Goal: Task Accomplishment & Management: Manage account settings

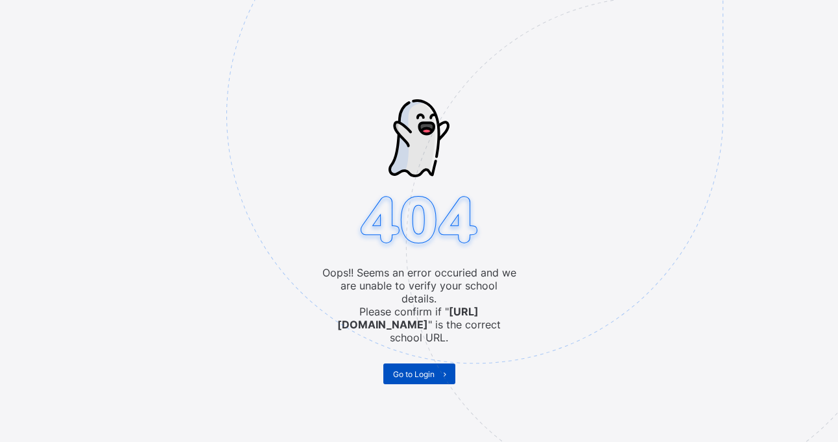
click at [432, 369] on span "Go to Login" at bounding box center [414, 374] width 42 height 10
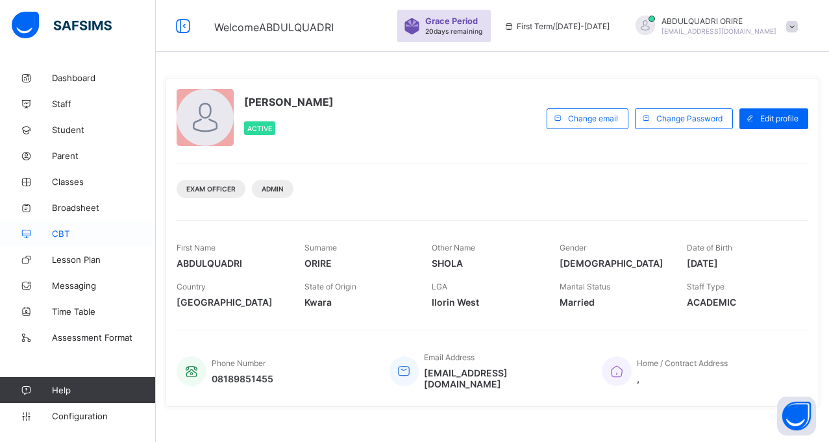
click at [61, 230] on span "CBT" at bounding box center [104, 233] width 104 height 10
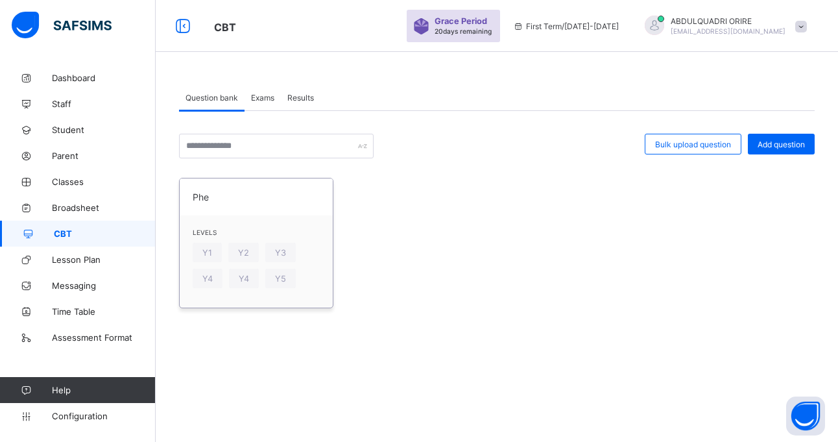
drag, startPoint x: 209, startPoint y: 196, endPoint x: 207, endPoint y: 204, distance: 8.0
click at [207, 204] on span at bounding box center [256, 205] width 127 height 6
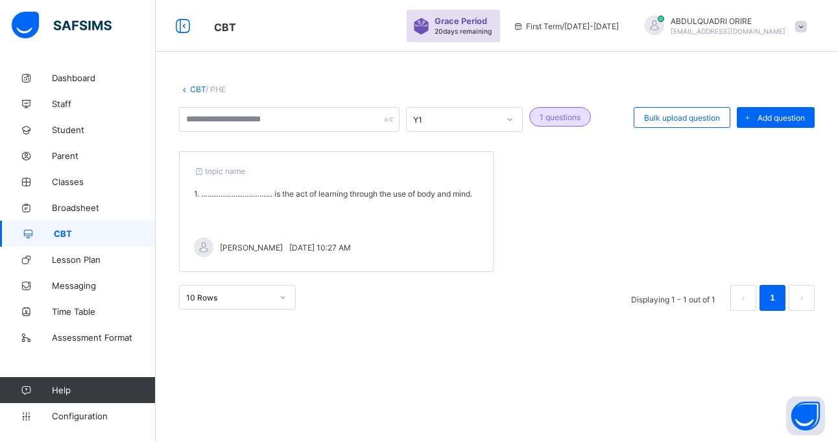
click at [66, 228] on link "CBT" at bounding box center [78, 234] width 156 height 26
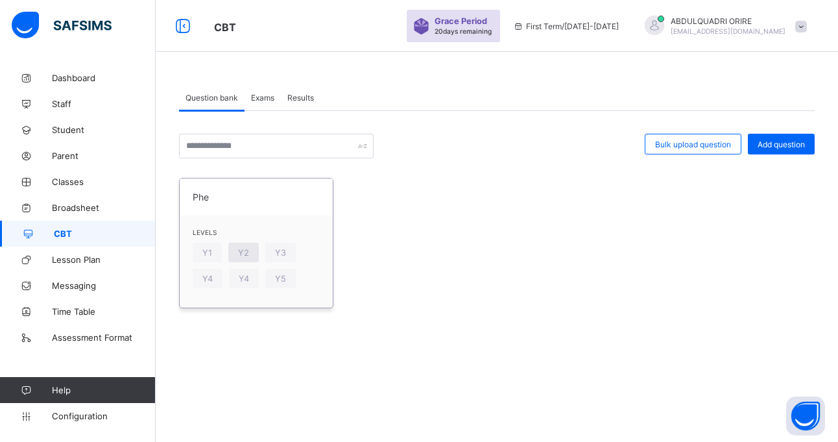
click at [243, 247] on div "Y2" at bounding box center [243, 252] width 31 height 19
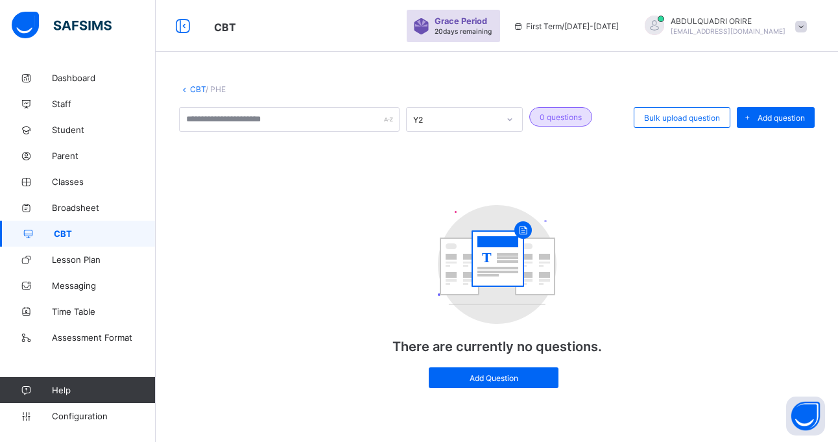
click at [68, 232] on span "CBT" at bounding box center [105, 233] width 102 height 10
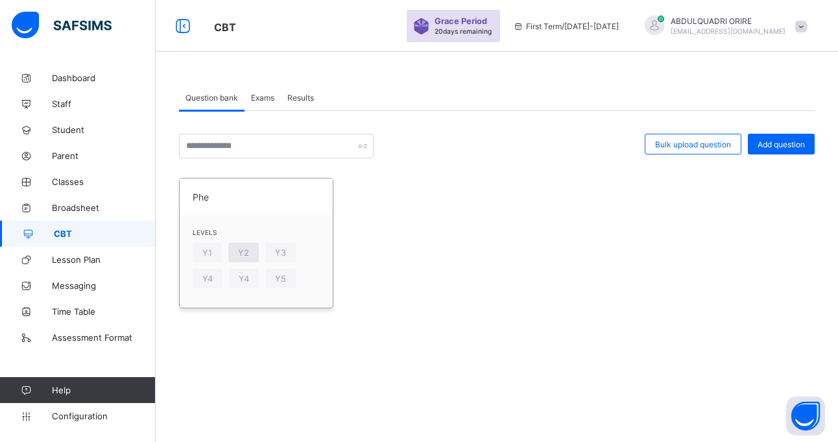
click at [242, 252] on span "Y2" at bounding box center [243, 253] width 11 height 10
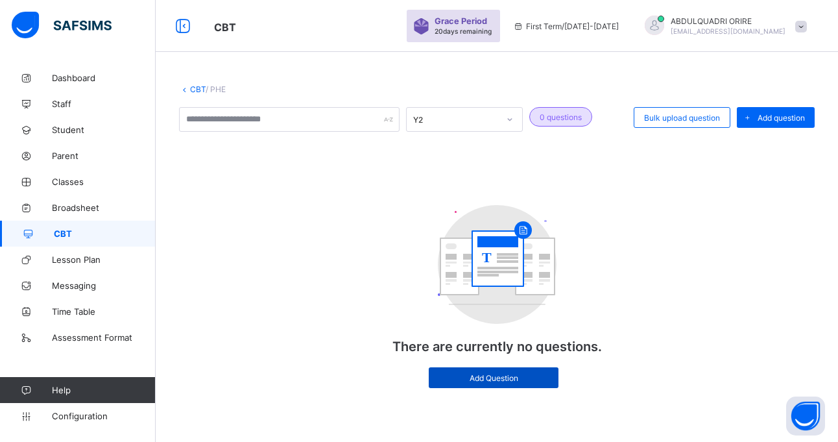
click at [483, 384] on div "Add Question" at bounding box center [494, 377] width 130 height 21
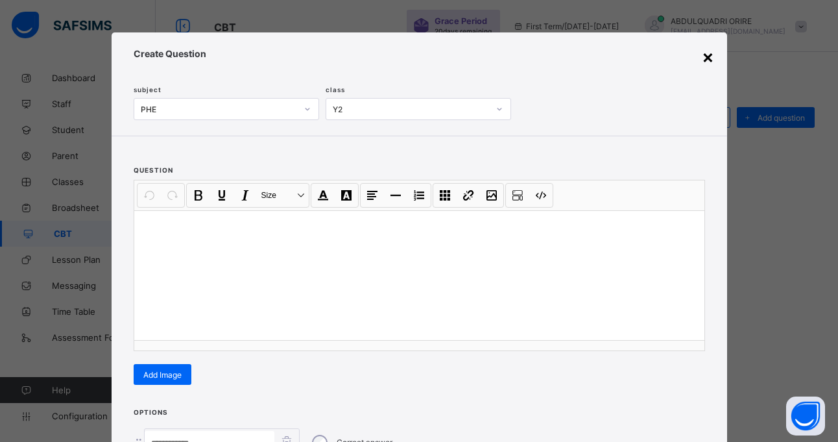
click at [704, 58] on div "×" at bounding box center [708, 56] width 12 height 22
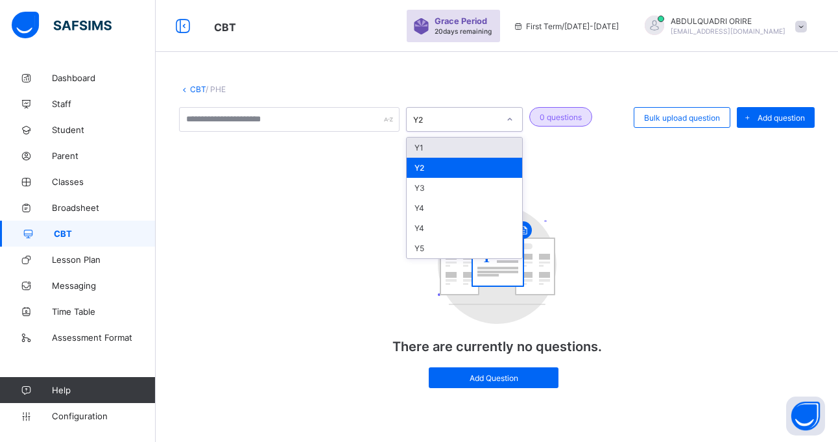
click at [511, 120] on icon at bounding box center [510, 119] width 8 height 13
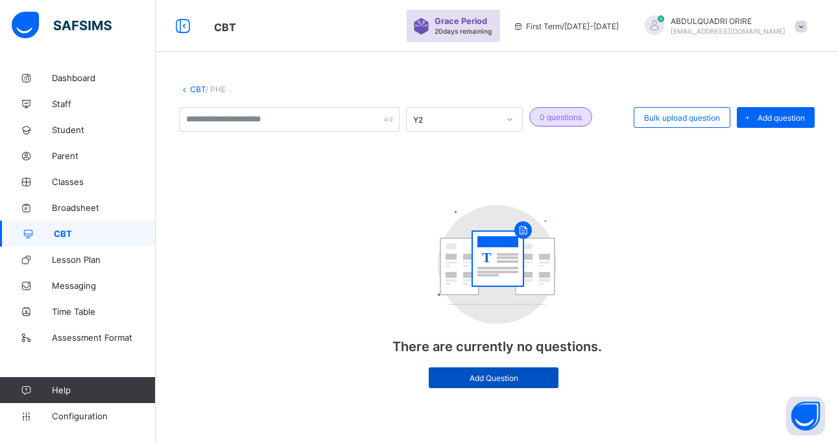
click at [520, 375] on span "Add Question" at bounding box center [494, 378] width 110 height 10
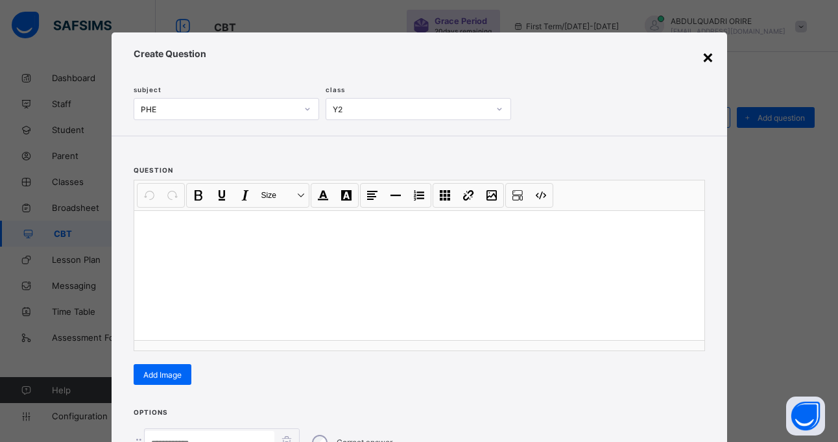
click at [702, 58] on div "×" at bounding box center [708, 56] width 12 height 22
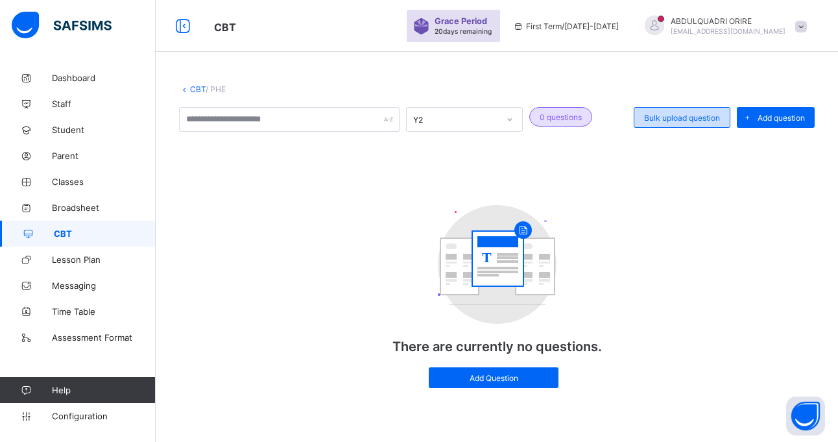
click at [687, 118] on span "Bulk upload question" at bounding box center [682, 118] width 76 height 10
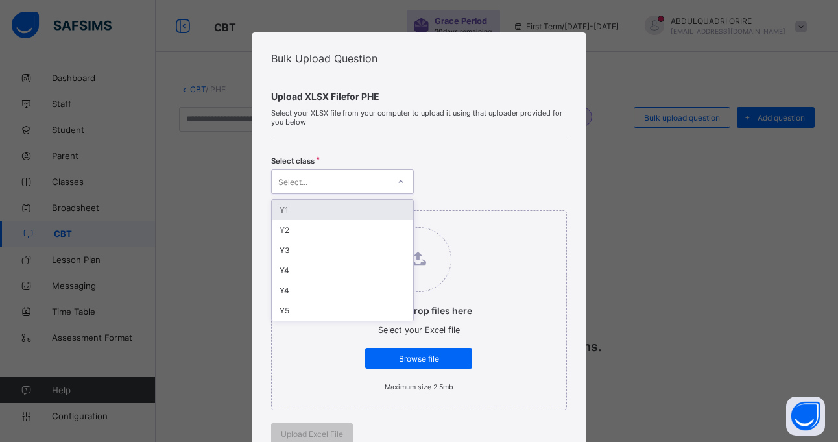
click at [402, 175] on div at bounding box center [401, 181] width 22 height 21
click at [303, 232] on div "Y2" at bounding box center [342, 230] width 141 height 20
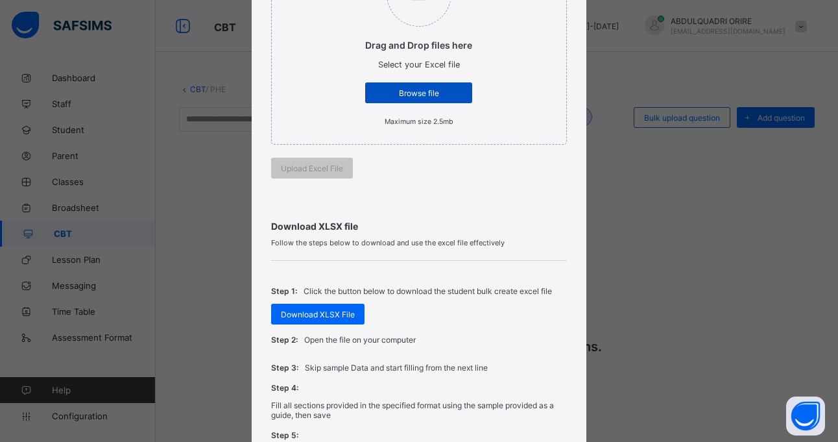
scroll to position [247, 0]
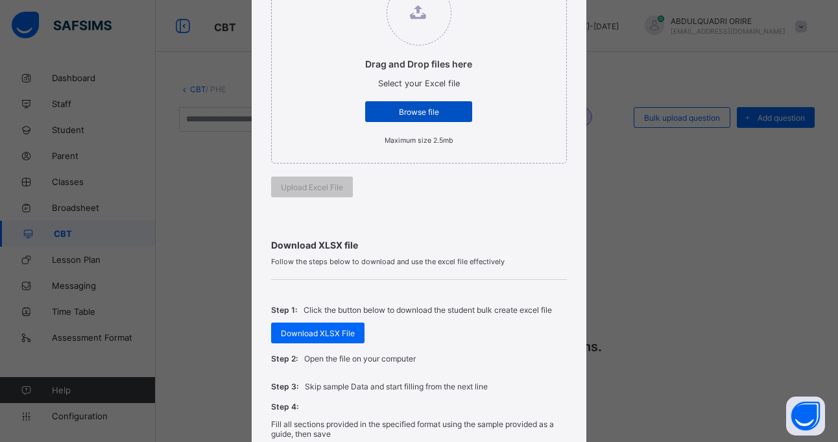
click at [409, 114] on span "Browse file" at bounding box center [419, 112] width 88 height 10
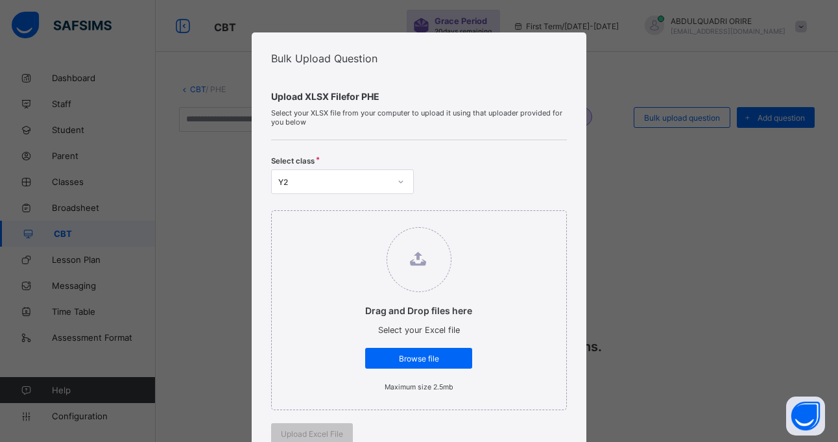
click at [628, 214] on div "Bulk Upload Question Upload XLSX File for PHE Select your XLSX file from your c…" at bounding box center [419, 221] width 838 height 442
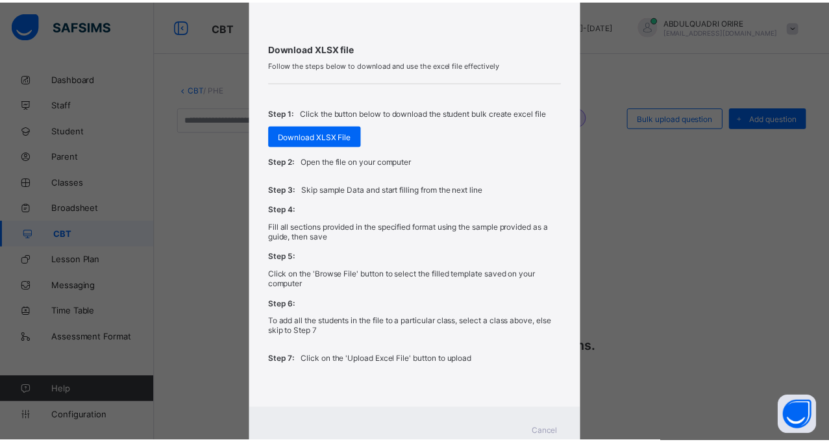
scroll to position [490, 0]
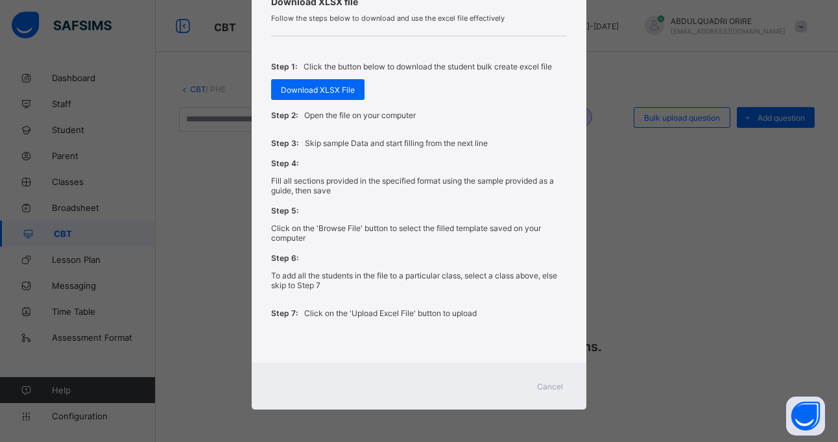
click at [545, 387] on span "Cancel" at bounding box center [550, 387] width 26 height 10
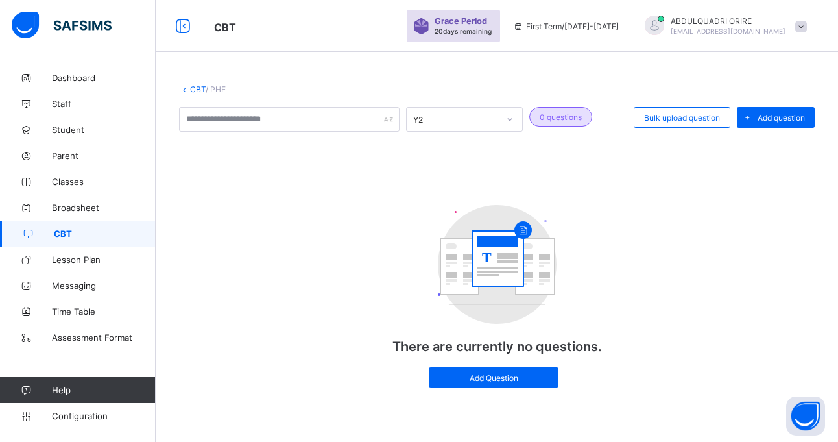
click at [186, 91] on icon at bounding box center [184, 89] width 11 height 10
click at [71, 234] on span "CBT" at bounding box center [105, 233] width 102 height 10
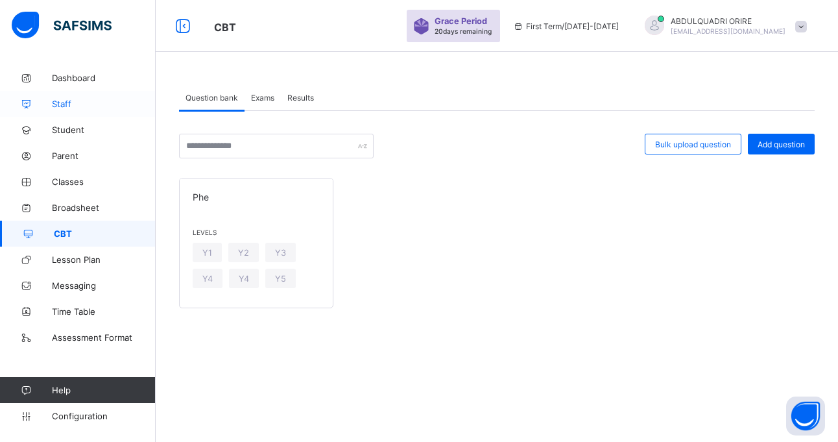
click at [67, 97] on link "Staff" at bounding box center [78, 104] width 156 height 26
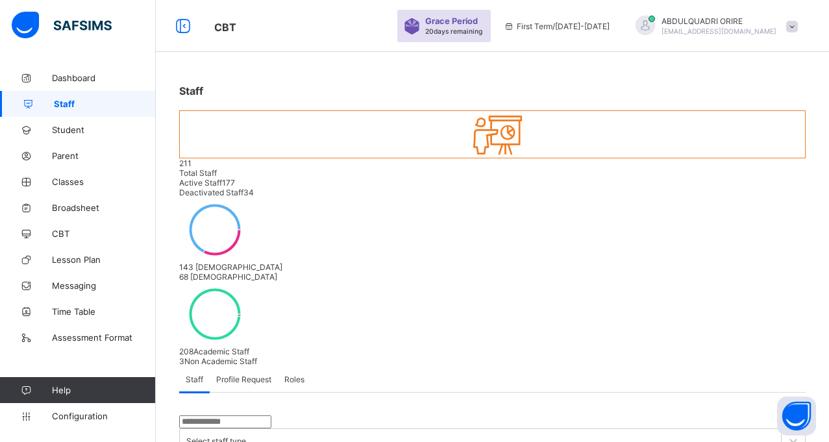
click at [217, 415] on input "text" at bounding box center [225, 421] width 92 height 13
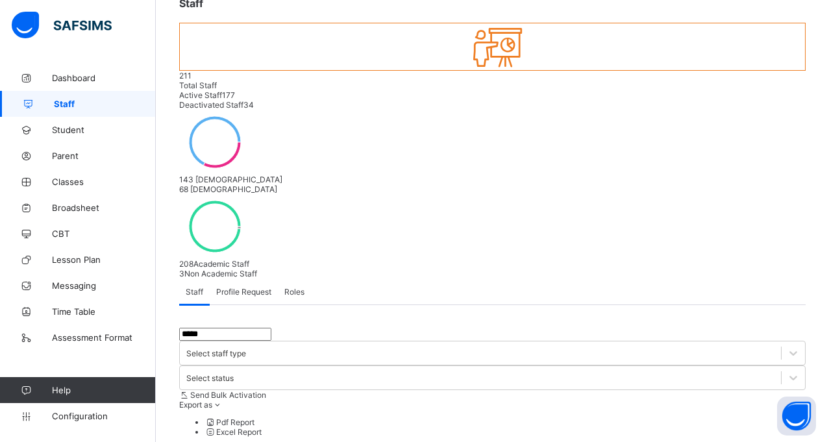
scroll to position [29, 0]
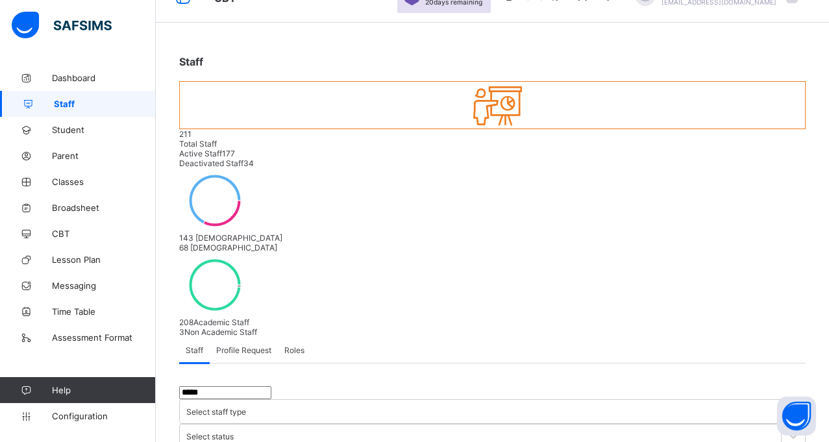
type input "*****"
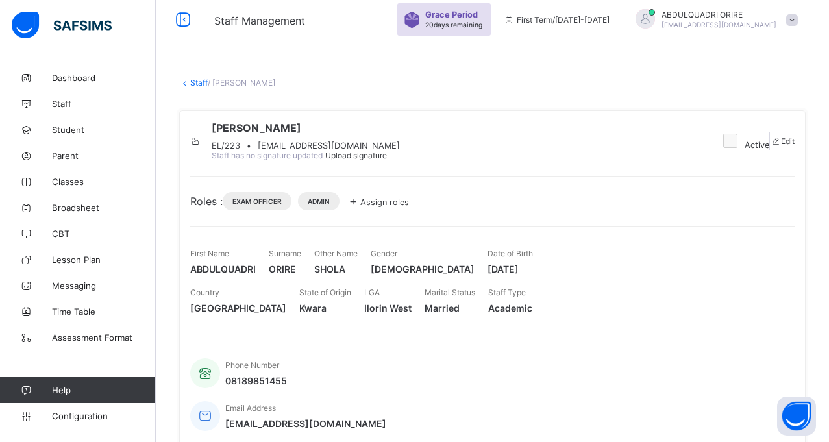
scroll to position [9, 0]
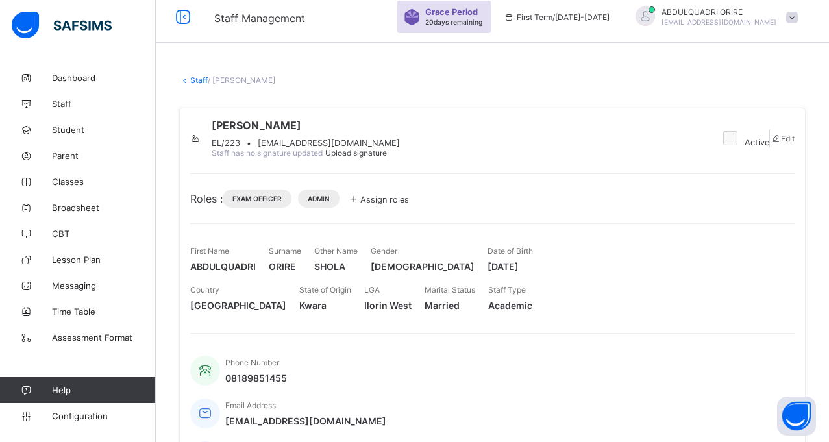
click at [383, 204] on span "Assign roles" at bounding box center [384, 200] width 49 height 10
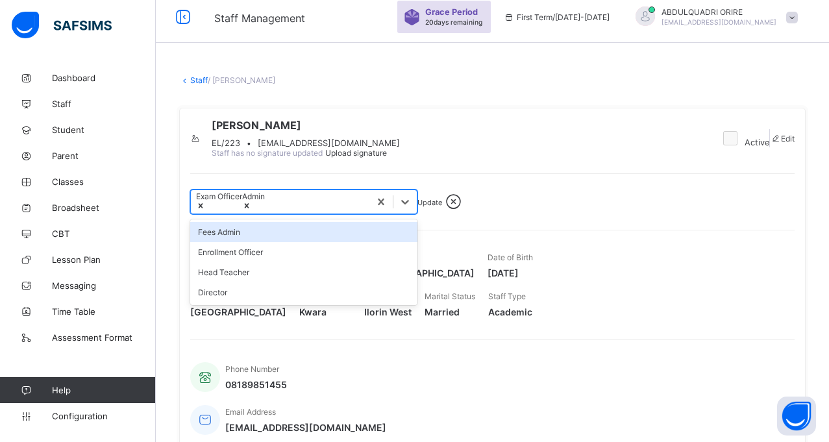
click at [369, 214] on div "Exam Officer Admin" at bounding box center [280, 201] width 178 height 23
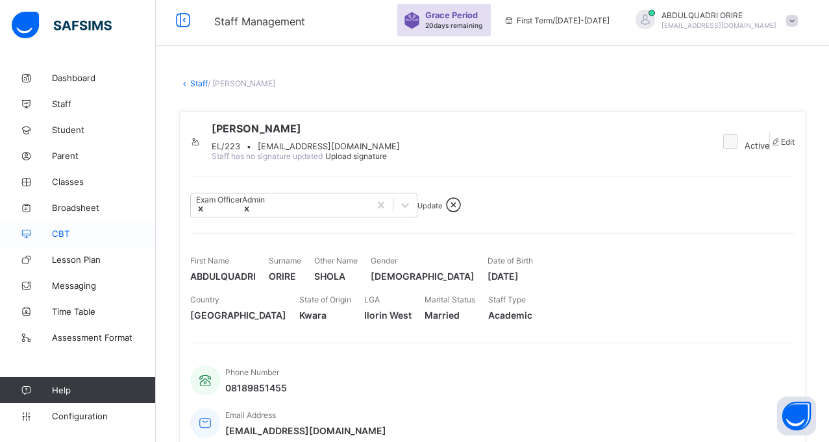
click at [79, 233] on span "CBT" at bounding box center [104, 233] width 104 height 10
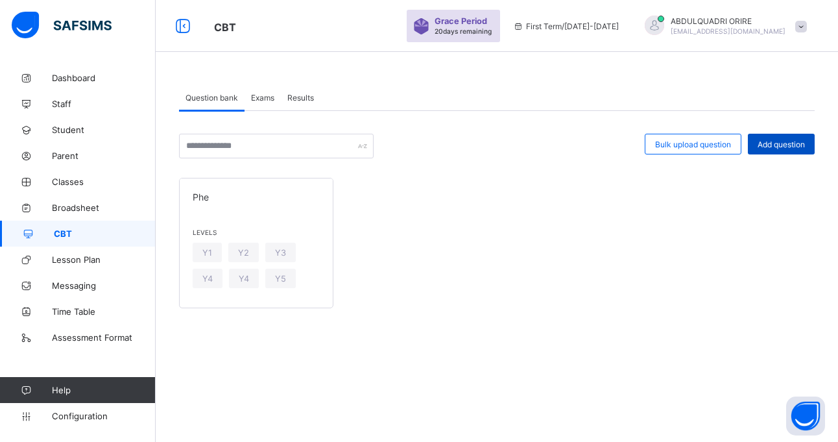
click at [778, 149] on div "Add question" at bounding box center [781, 144] width 67 height 21
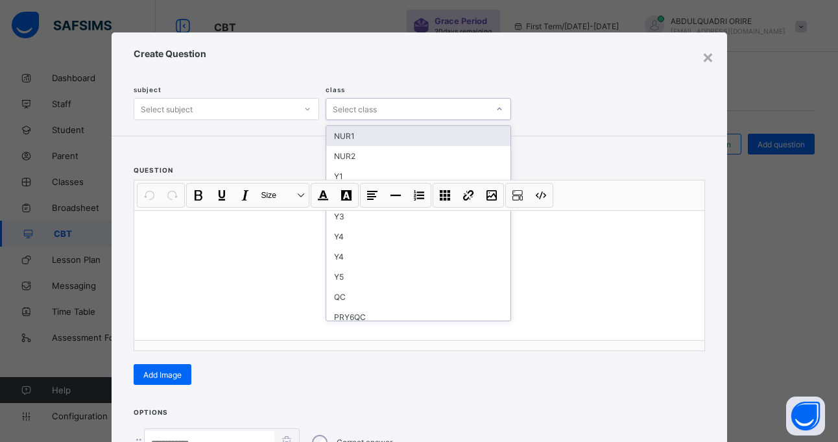
click at [385, 114] on div "Select class" at bounding box center [407, 109] width 162 height 18
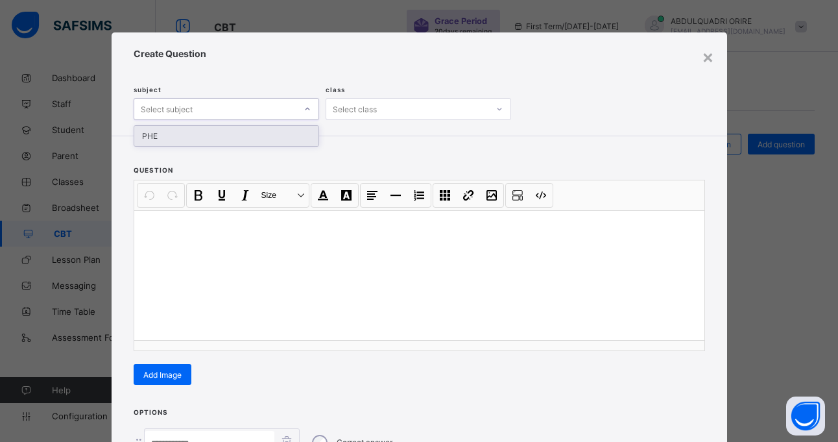
click at [269, 109] on div "Select subject" at bounding box center [215, 109] width 162 height 18
type input "***"
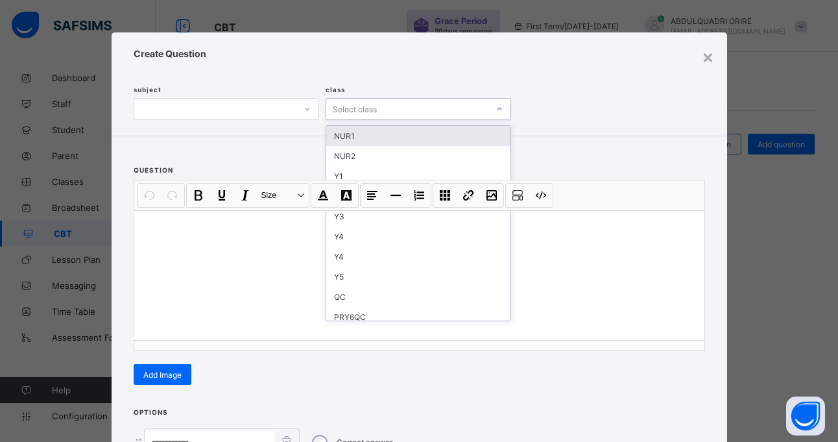
click at [500, 112] on div at bounding box center [499, 109] width 19 height 18
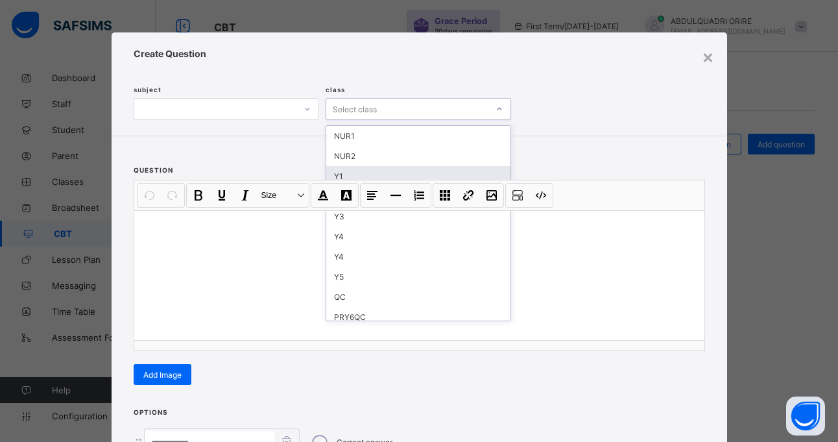
click at [369, 175] on div "Y1" at bounding box center [418, 176] width 184 height 20
click at [499, 110] on icon at bounding box center [500, 109] width 8 height 13
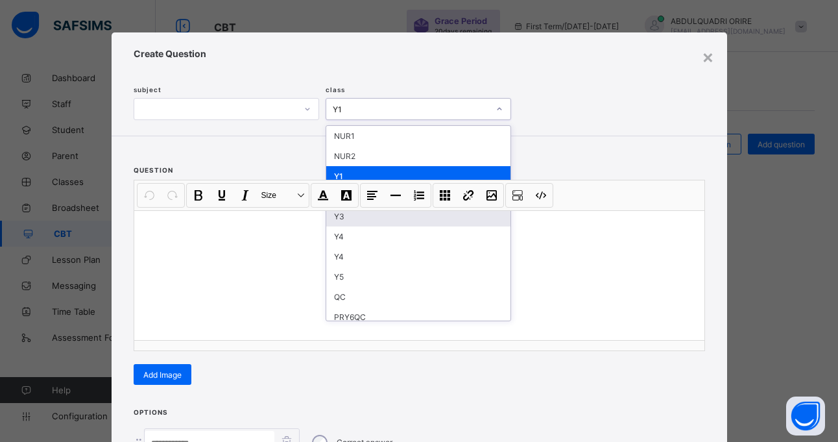
click at [347, 222] on div "Y3" at bounding box center [418, 216] width 184 height 20
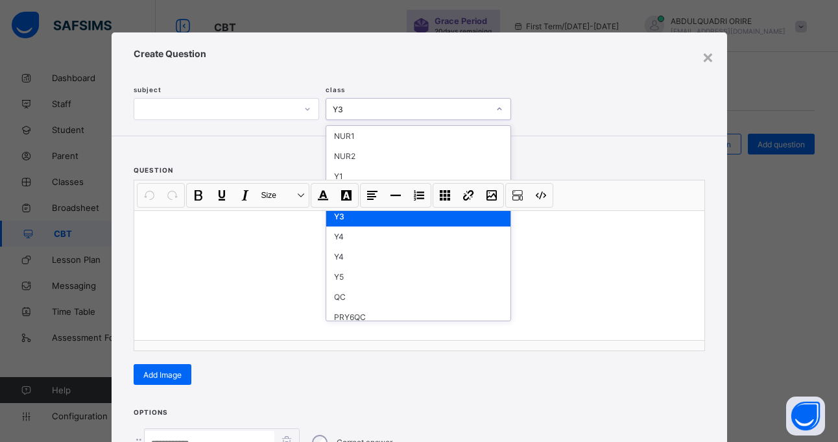
click at [496, 106] on icon at bounding box center [500, 109] width 8 height 13
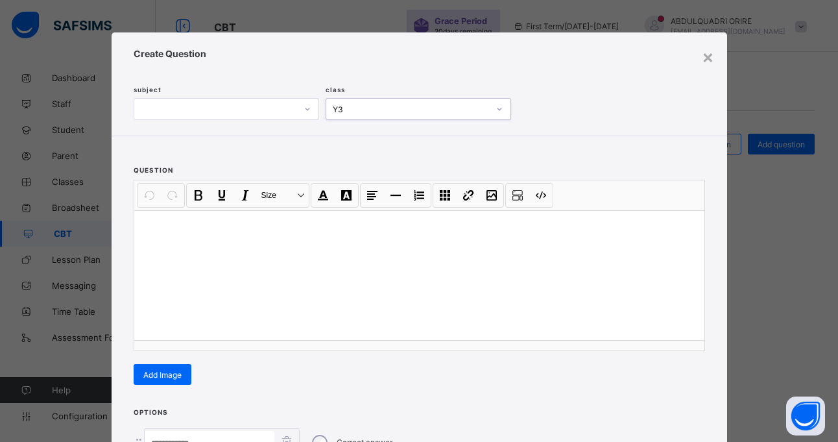
click at [498, 107] on icon at bounding box center [500, 109] width 8 height 13
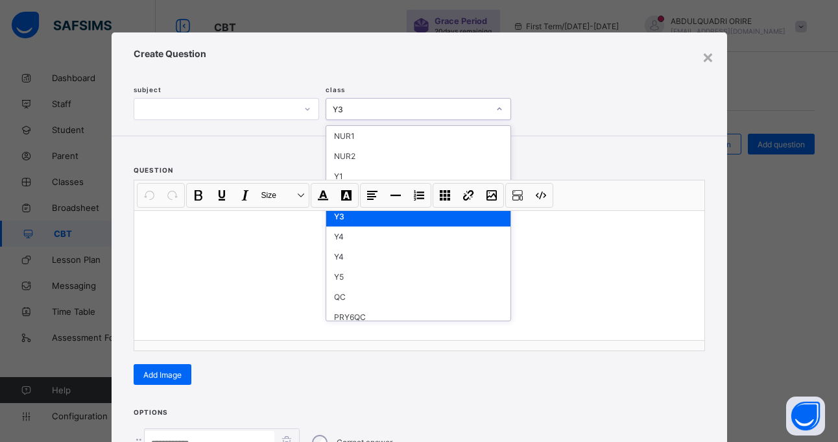
click at [443, 108] on div "Y3" at bounding box center [411, 109] width 157 height 10
click at [374, 171] on div "Y1" at bounding box center [418, 176] width 184 height 20
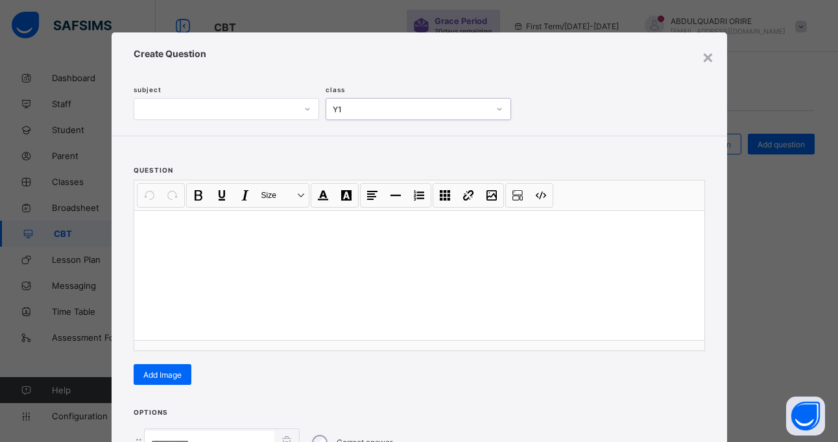
click at [225, 101] on div at bounding box center [215, 109] width 162 height 18
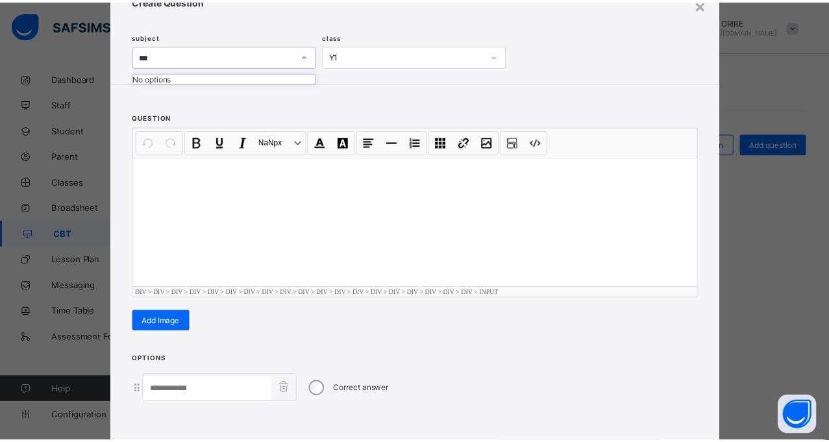
scroll to position [39, 0]
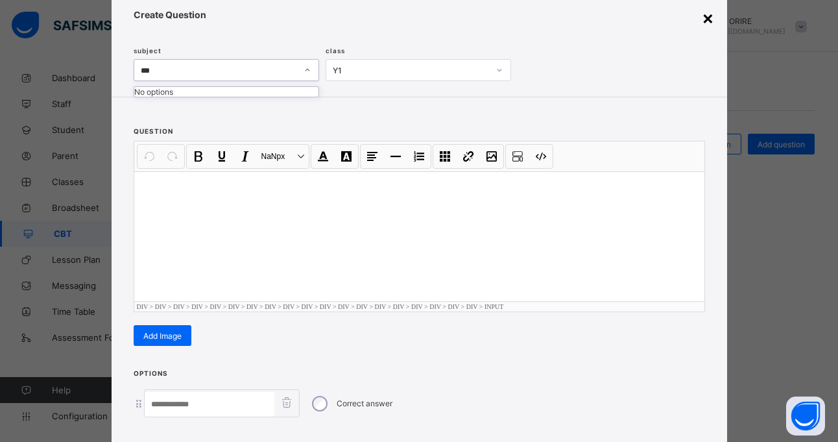
type input "***"
click at [703, 18] on div "×" at bounding box center [708, 17] width 12 height 22
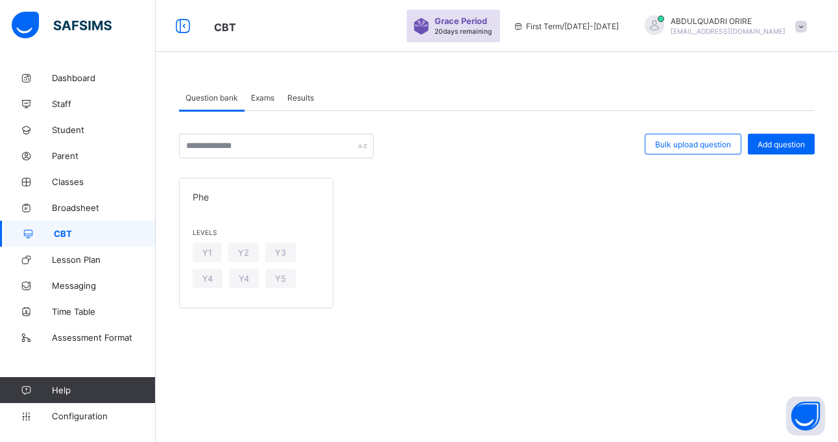
click at [180, 321] on div "Question bank Exams Results Question bank More Options Bulk upload question Add…" at bounding box center [497, 206] width 683 height 282
click at [265, 98] on span "Exams" at bounding box center [262, 98] width 23 height 10
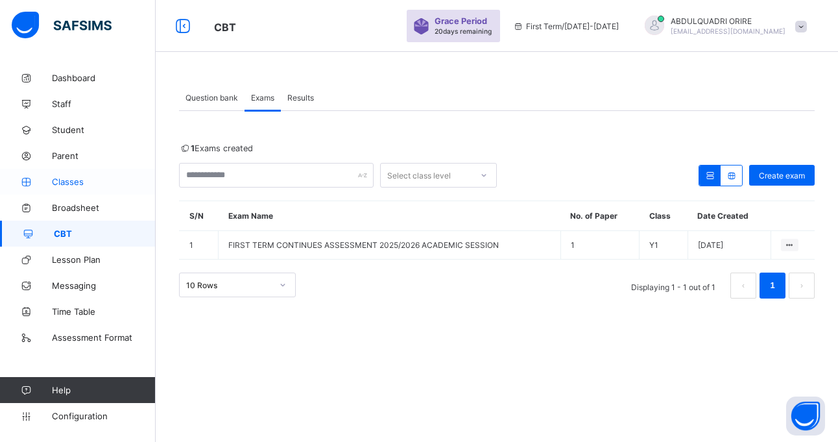
click at [72, 184] on span "Classes" at bounding box center [104, 182] width 104 height 10
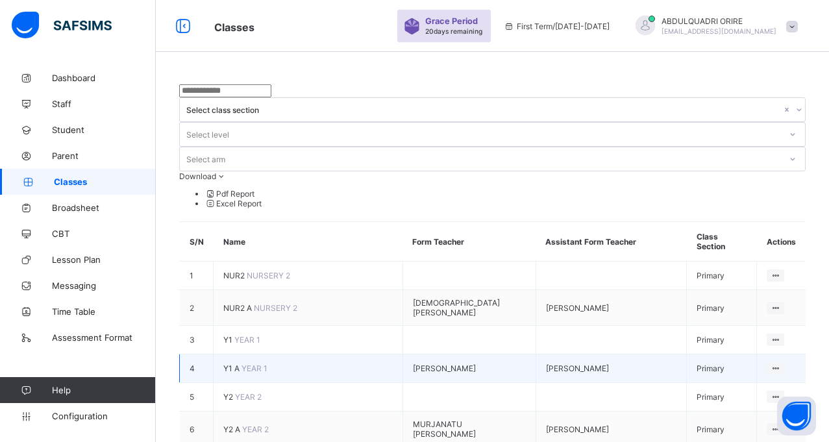
click at [232, 363] on span "Y1 A" at bounding box center [232, 368] width 18 height 10
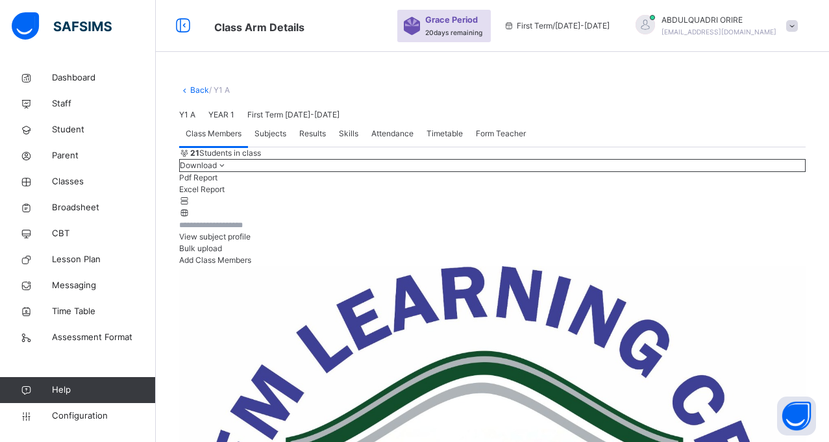
click at [277, 140] on span "Subjects" at bounding box center [270, 134] width 32 height 12
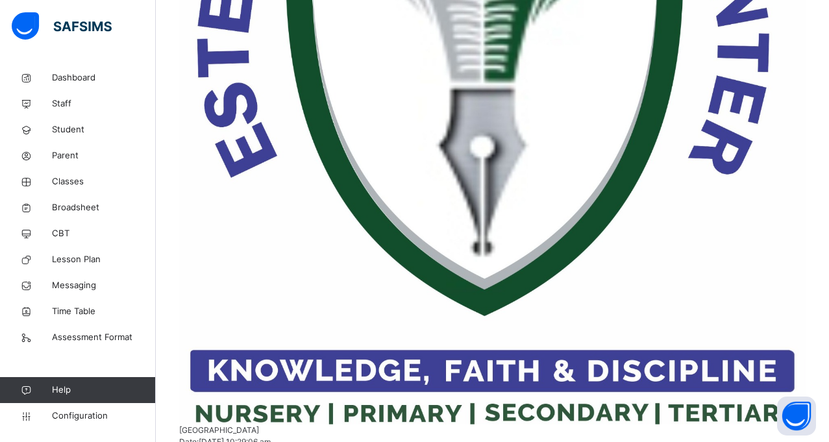
scroll to position [528, 0]
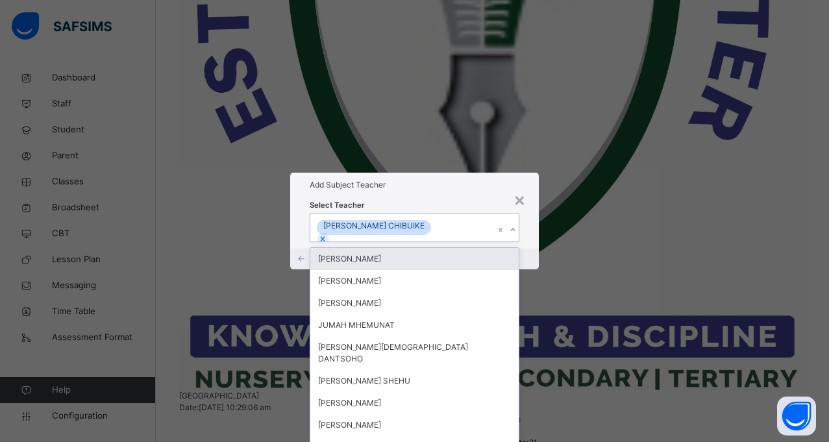
click at [449, 214] on div "[PERSON_NAME] CHIBUIKE" at bounding box center [402, 227] width 184 height 27
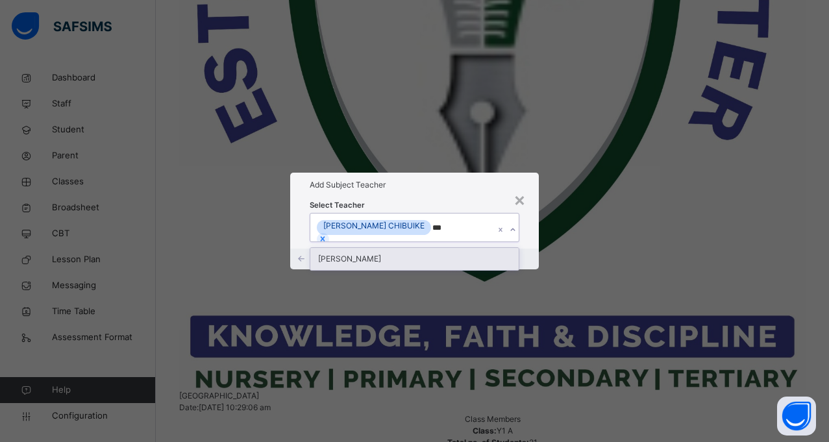
type input "****"
click at [416, 248] on div "[PERSON_NAME]" at bounding box center [414, 259] width 208 height 22
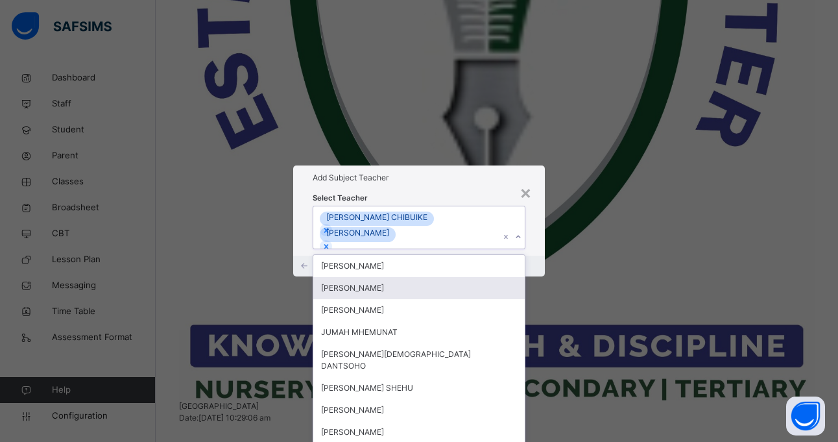
click at [531, 272] on div "Cancel Save" at bounding box center [419, 266] width 252 height 21
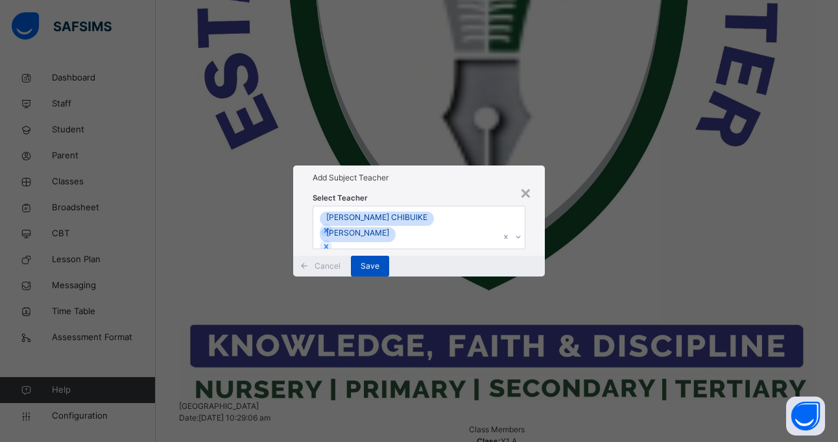
click at [389, 276] on div "Save" at bounding box center [370, 266] width 38 height 21
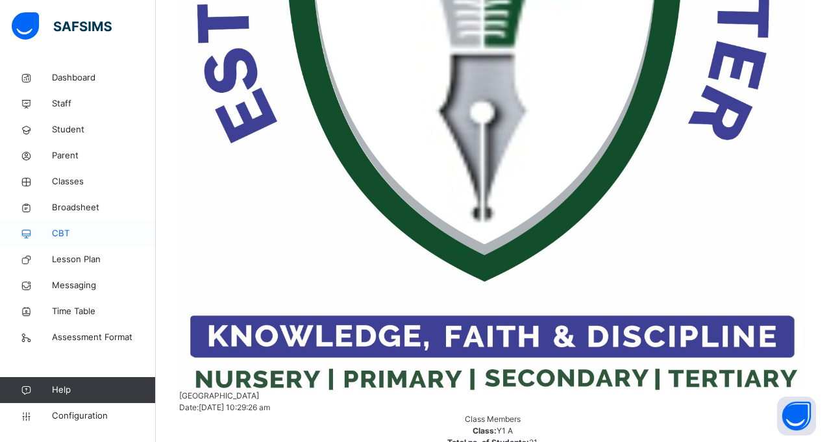
click at [65, 238] on span "CBT" at bounding box center [104, 233] width 104 height 13
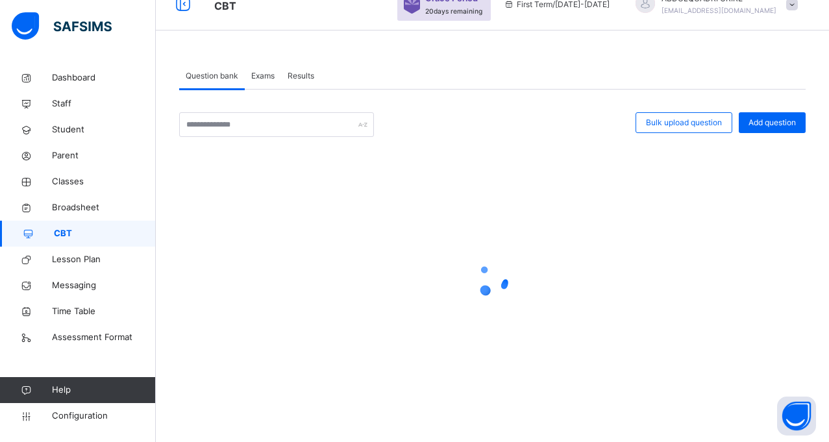
scroll to position [14, 0]
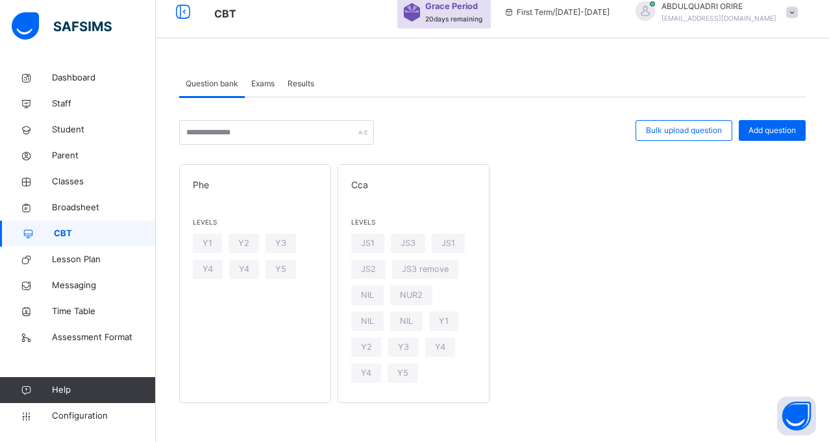
click at [411, 126] on div at bounding box center [504, 132] width 249 height 25
